Goal: Transaction & Acquisition: Purchase product/service

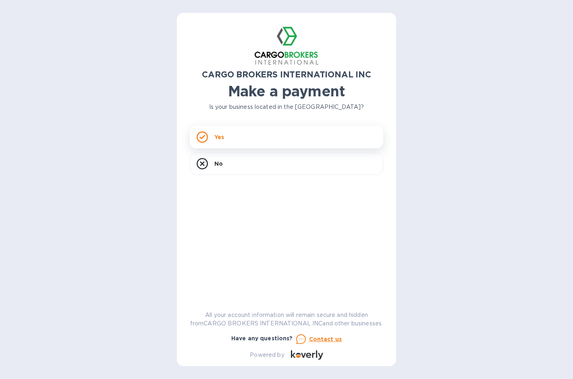
click at [253, 139] on div "Yes" at bounding box center [287, 137] width 194 height 23
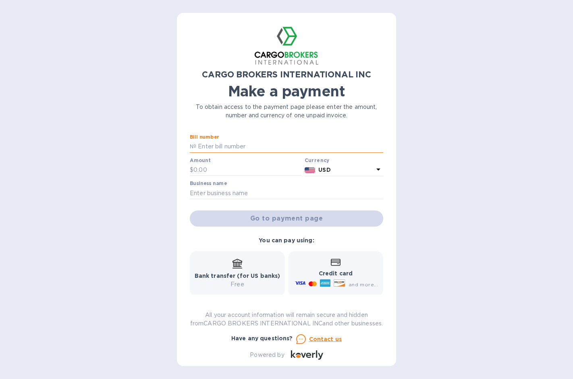
click at [213, 149] on input "text" at bounding box center [289, 147] width 187 height 12
paste input "B00044801"
type input "B00044801"
click at [217, 168] on input "text" at bounding box center [248, 170] width 108 height 12
type input "96"
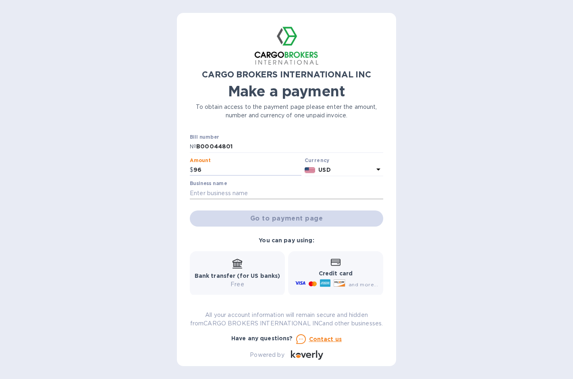
click at [271, 188] on input "text" at bounding box center [287, 193] width 194 height 12
type input "AMS CONTAINER LINE INC"
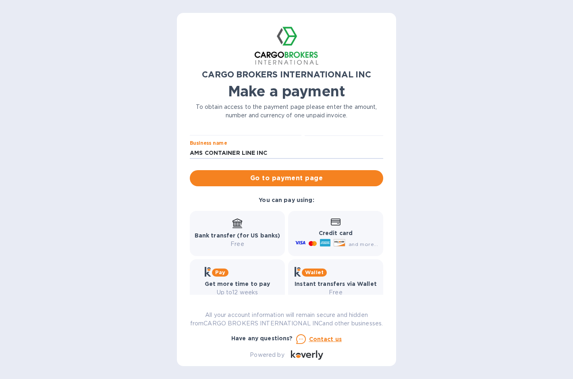
scroll to position [63, 0]
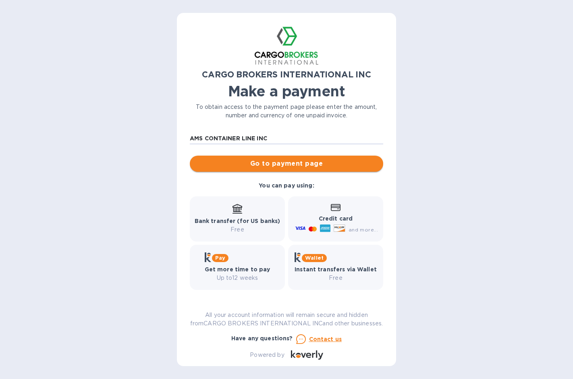
click at [288, 159] on span "Go to payment page" at bounding box center [286, 164] width 181 height 10
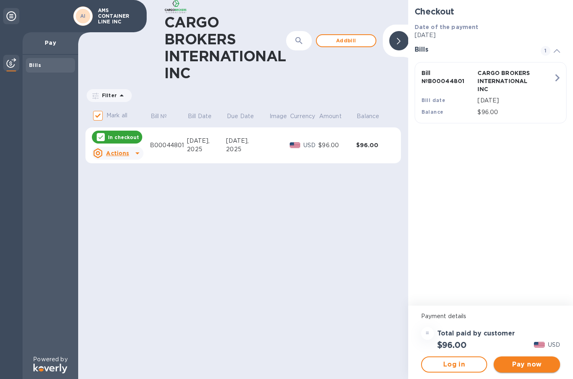
click at [521, 365] on span "Pay now" at bounding box center [527, 365] width 54 height 10
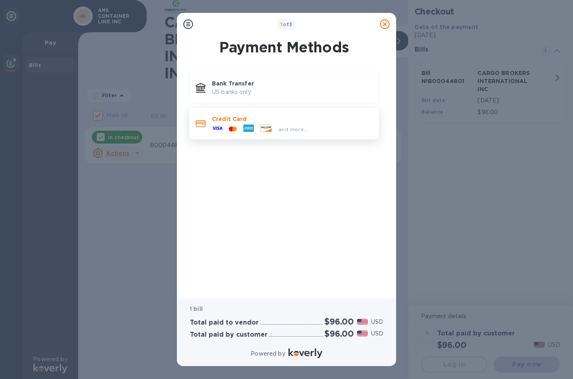
click at [256, 125] on div at bounding box center [248, 129] width 17 height 12
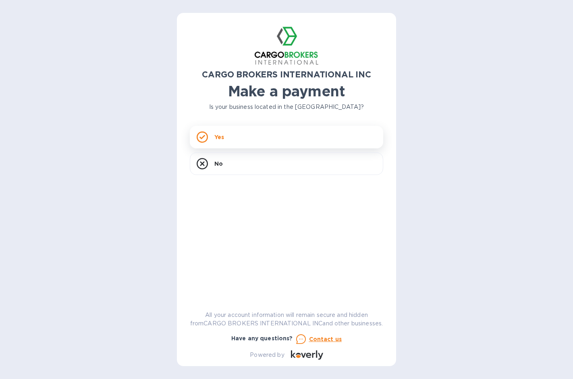
click at [248, 144] on div "Yes" at bounding box center [287, 137] width 194 height 23
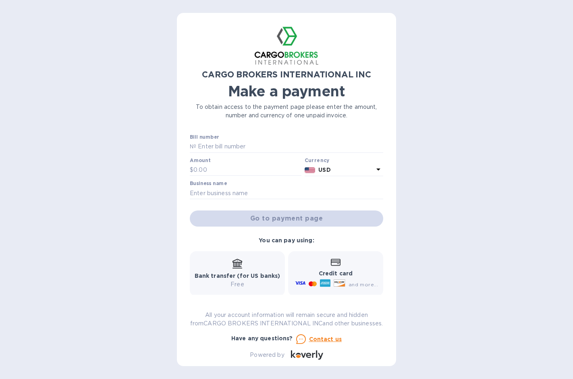
scroll to position [40, 0]
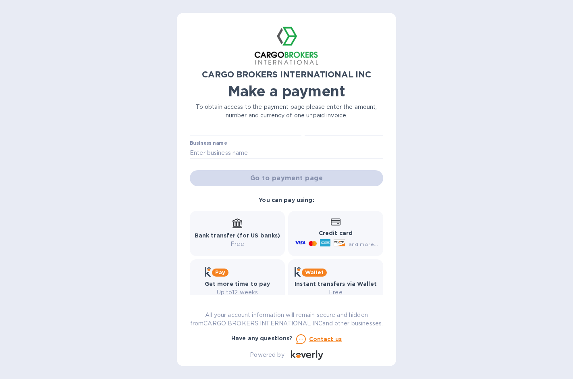
click at [352, 234] on p "Credit card" at bounding box center [336, 233] width 85 height 8
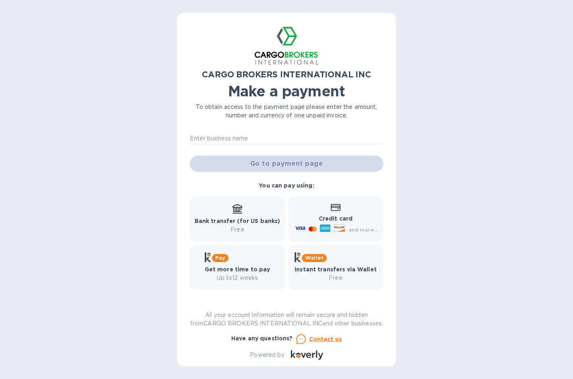
scroll to position [63, 0]
click at [355, 227] on span "and more..." at bounding box center [363, 230] width 29 height 6
click at [331, 204] on icon at bounding box center [336, 207] width 10 height 7
click at [329, 223] on div at bounding box center [326, 229] width 14 height 13
click at [271, 130] on div "CARGO BROKERS INTERNATIONAL INC Make a payment To obtain access to the payment …" at bounding box center [287, 193] width 194 height 334
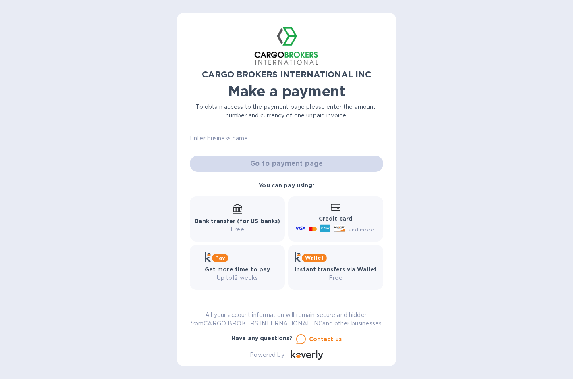
scroll to position [0, 0]
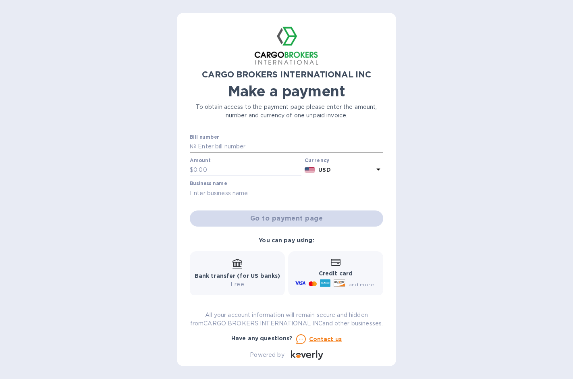
click at [215, 144] on input "text" at bounding box center [289, 147] width 187 height 12
paste input "B00044801"
type input "B00044801"
click at [223, 165] on input "text" at bounding box center [248, 170] width 108 height 12
type input "96"
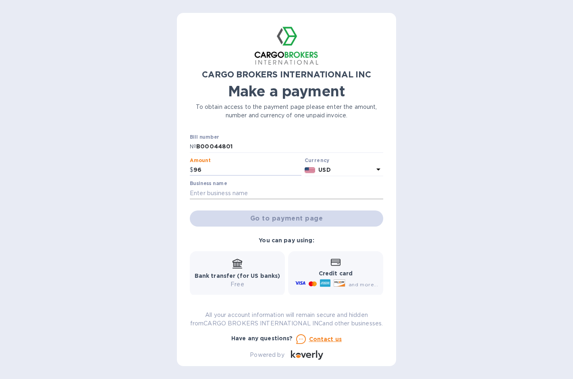
click at [290, 194] on input "text" at bounding box center [287, 193] width 194 height 12
type input "AMS CONTAINER LINE INC"
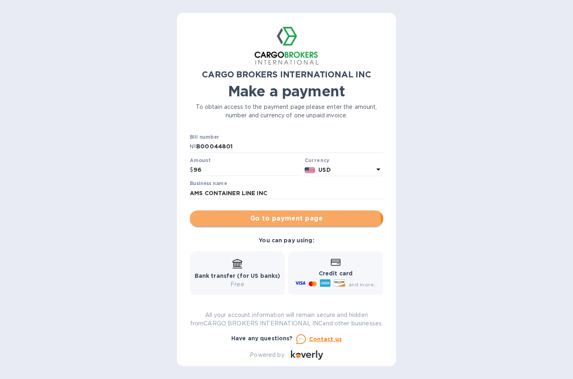
click at [284, 221] on span "Go to payment page" at bounding box center [286, 219] width 181 height 10
